Goal: Find specific page/section: Find specific page/section

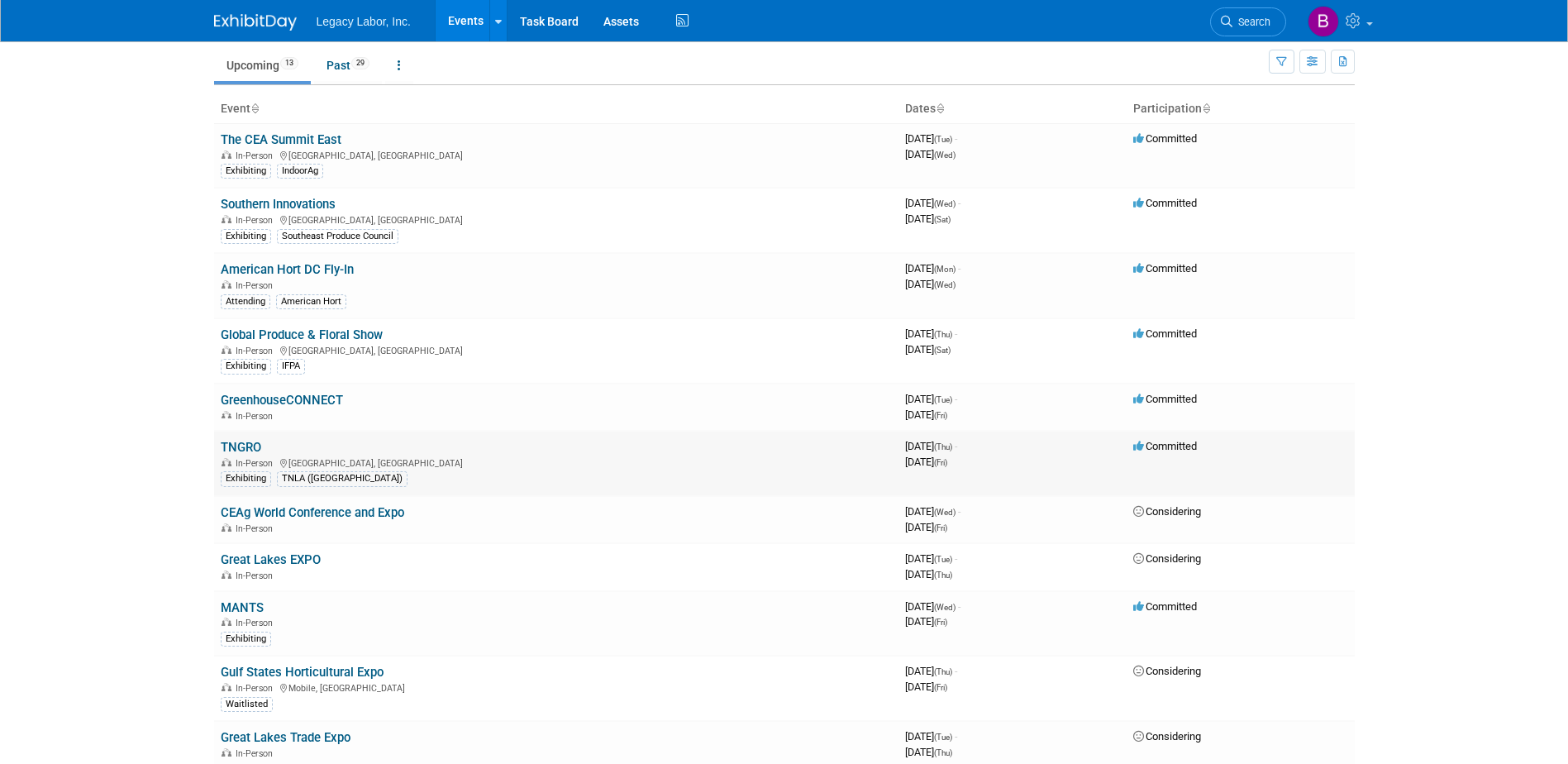
scroll to position [165, 0]
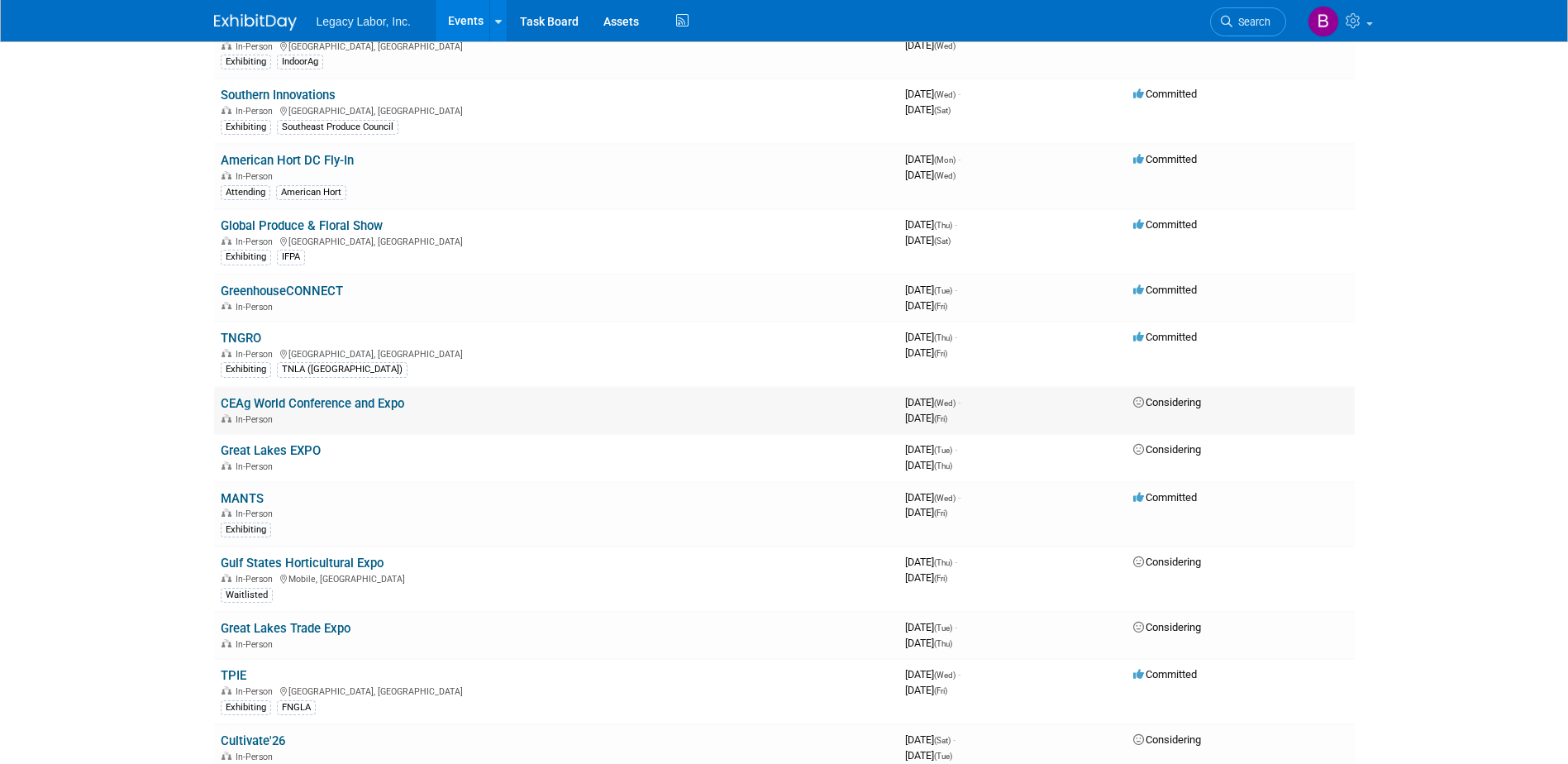
click at [337, 406] on link "CEAg World Conference and Expo" at bounding box center [312, 403] width 183 height 15
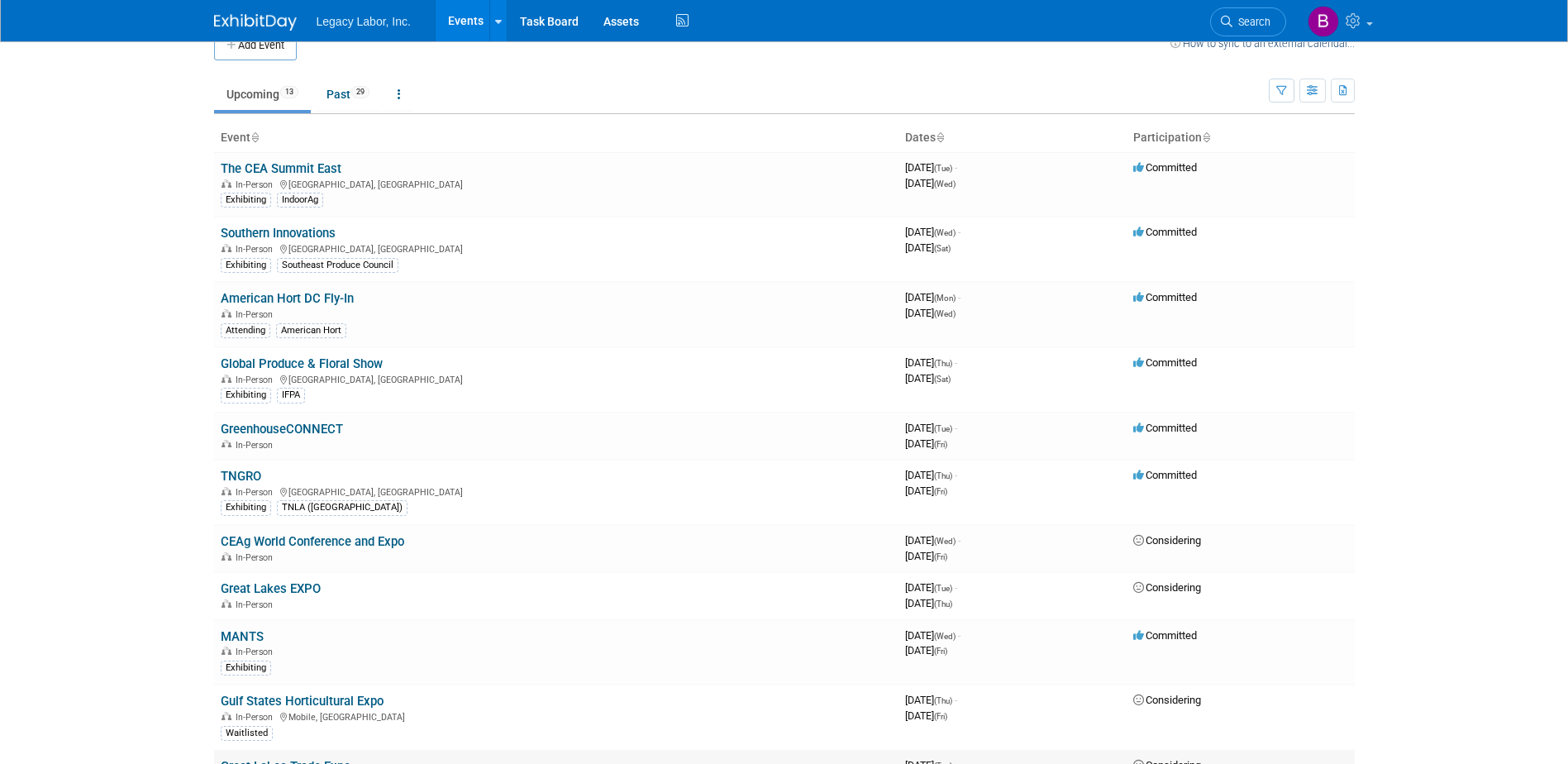
scroll to position [0, 0]
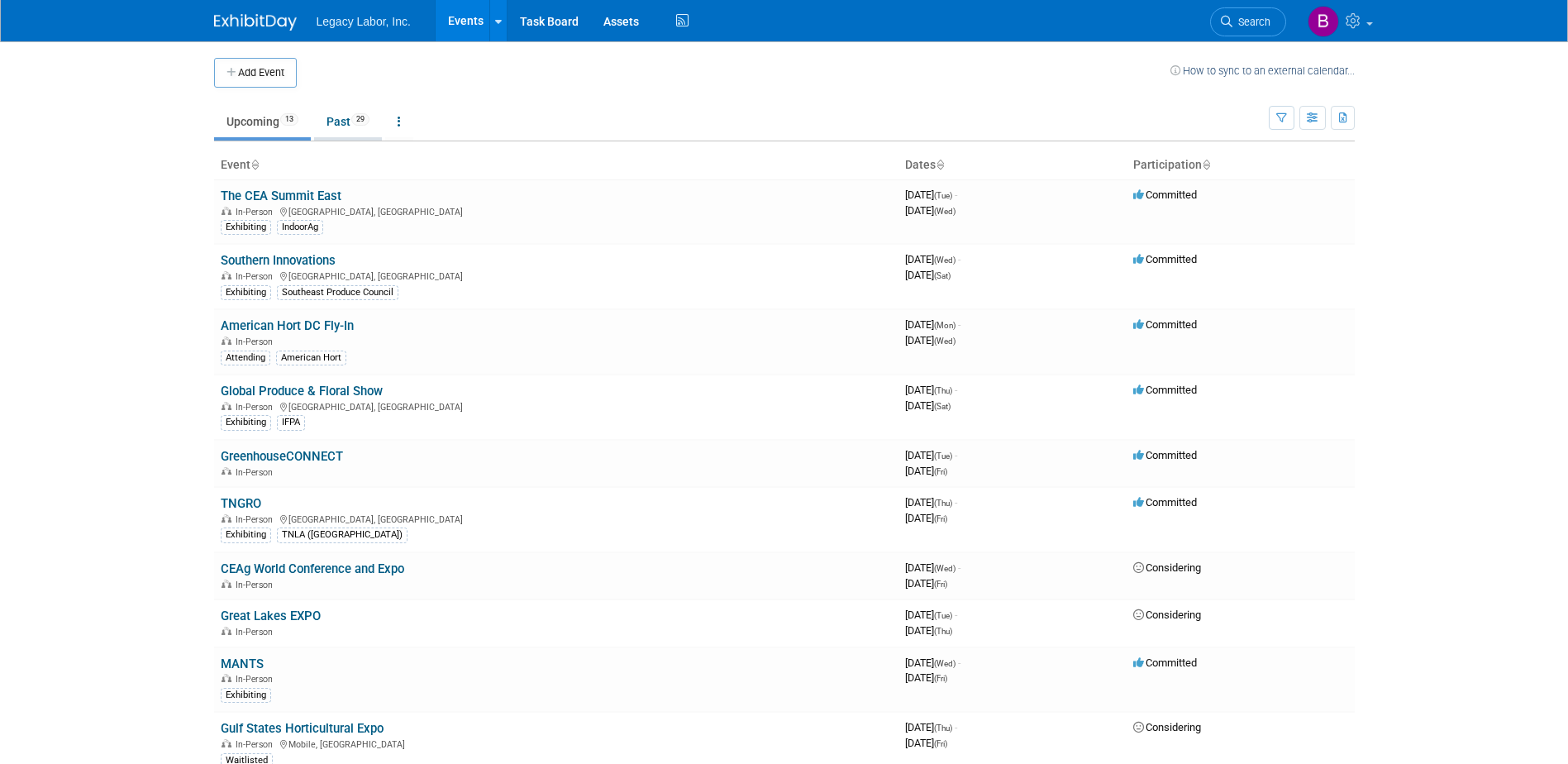
click at [348, 117] on link "Past 29" at bounding box center [348, 122] width 67 height 32
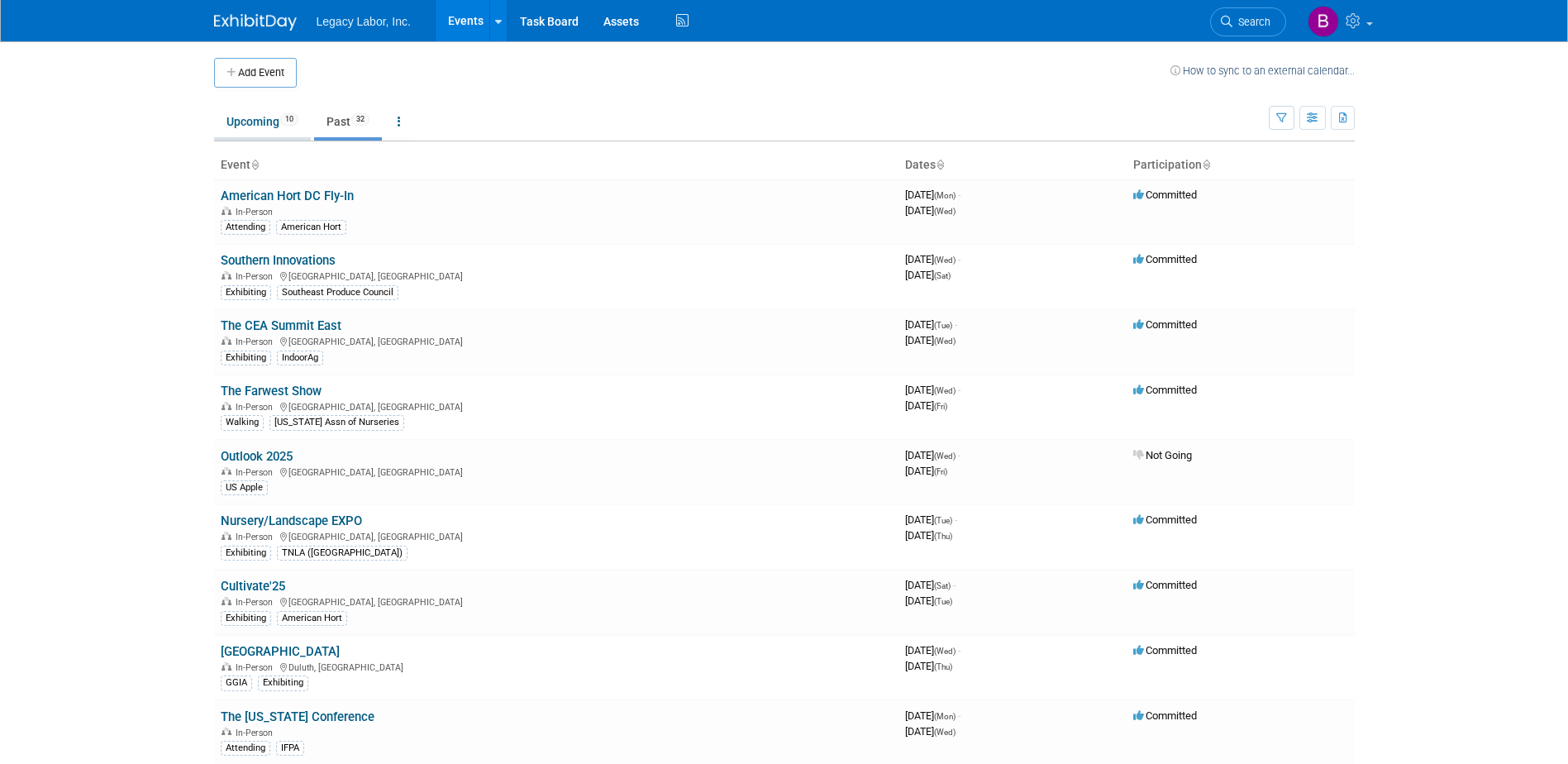
click at [268, 121] on link "Upcoming 10" at bounding box center [262, 122] width 97 height 32
